Goal: Information Seeking & Learning: Learn about a topic

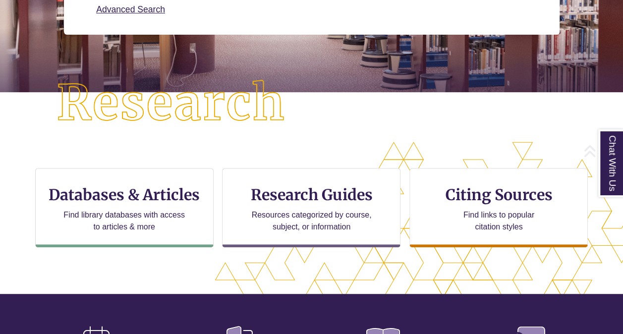
scroll to position [206, 0]
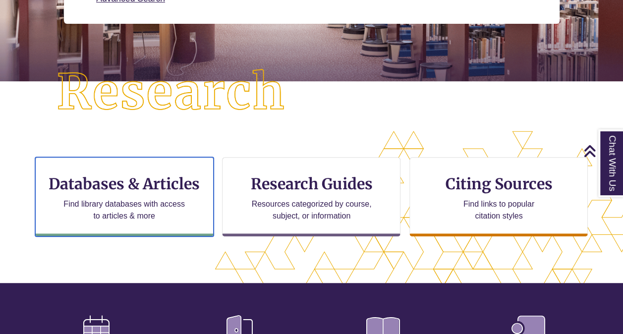
click at [158, 177] on h3 "Databases & Articles" at bounding box center [125, 183] width 162 height 19
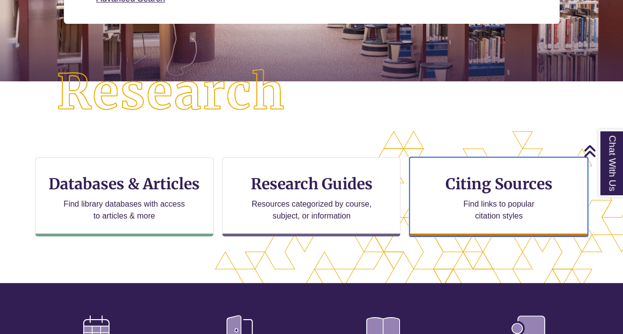
click at [434, 176] on div "Citing Sources Find links to popular citation styles" at bounding box center [498, 196] width 178 height 79
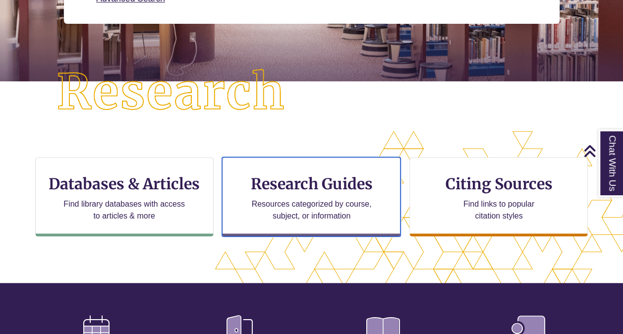
click at [281, 188] on h3 "Research Guides" at bounding box center [311, 183] width 162 height 19
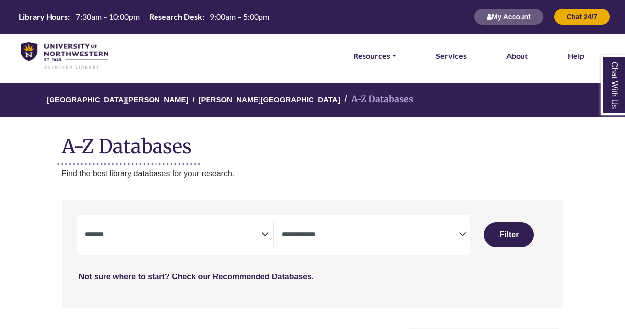
select select "Database Subject Filter"
select select "Database Types Filter"
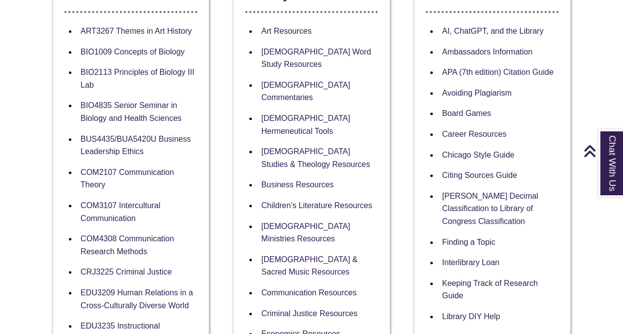
scroll to position [203, 0]
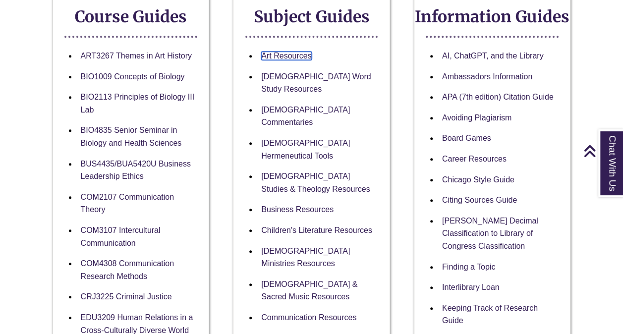
click at [283, 53] on link "Art Resources" at bounding box center [286, 56] width 50 height 8
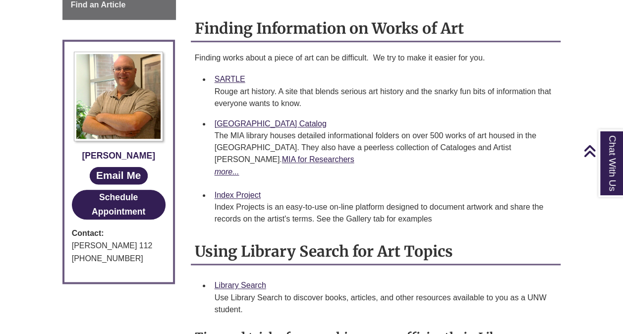
scroll to position [434, 0]
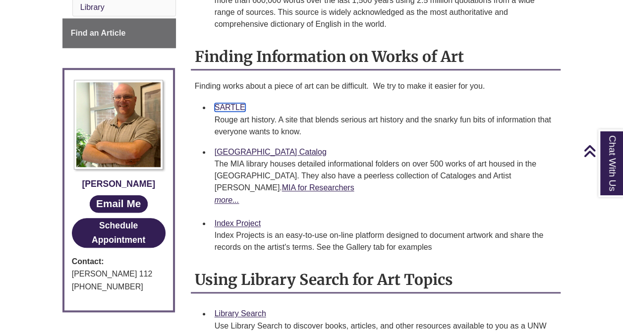
click at [233, 106] on link "SARTLE" at bounding box center [230, 107] width 31 height 8
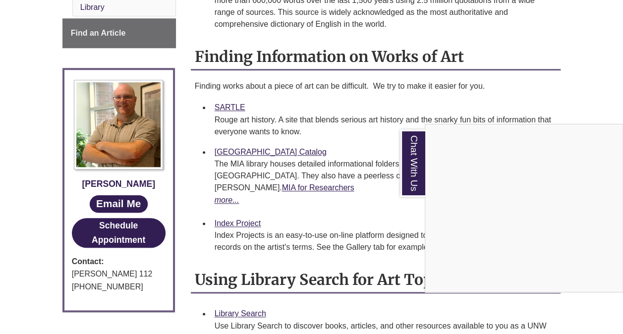
click at [548, 92] on div "Chat With Us" at bounding box center [311, 167] width 623 height 334
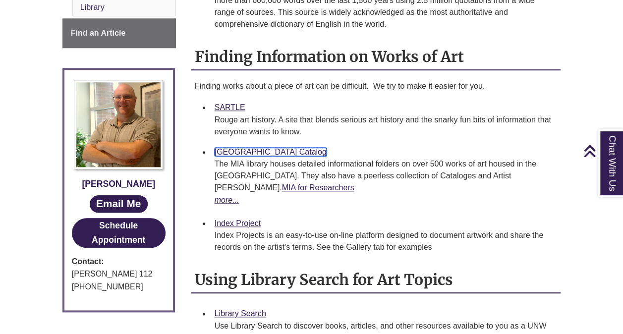
click at [292, 152] on link "[GEOGRAPHIC_DATA] Catalog" at bounding box center [271, 152] width 112 height 8
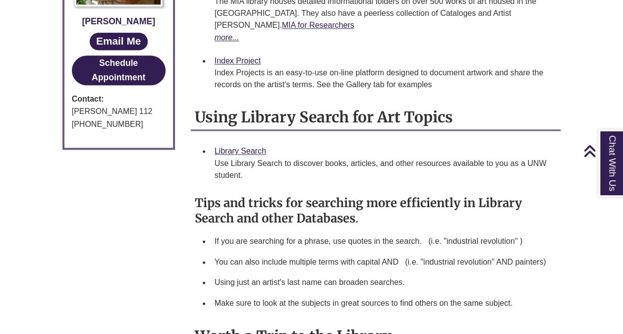
scroll to position [652, 0]
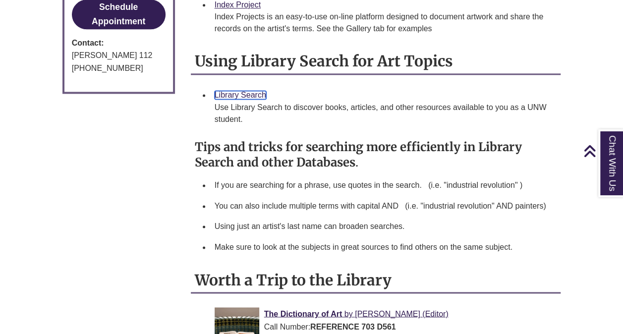
click at [257, 97] on link "Library Search" at bounding box center [241, 95] width 52 height 8
